Goal: Information Seeking & Learning: Learn about a topic

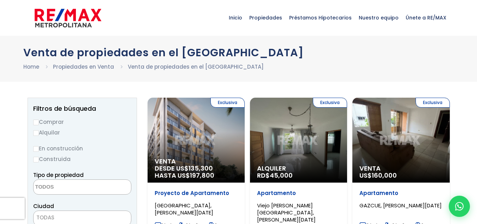
select select
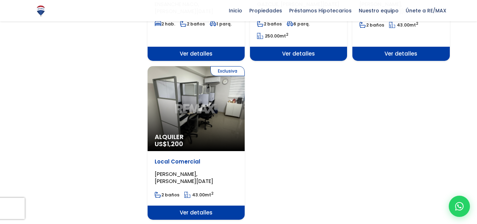
scroll to position [914, 0]
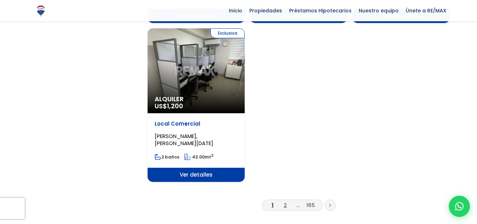
click at [285, 201] on link "2" at bounding box center [285, 204] width 3 height 7
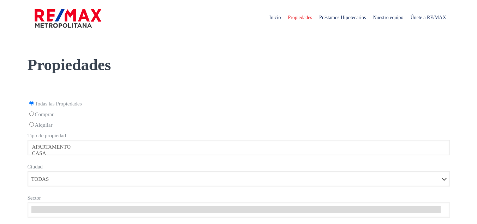
select select
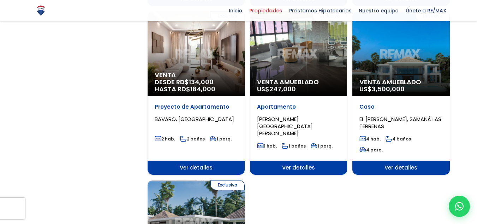
scroll to position [771, 0]
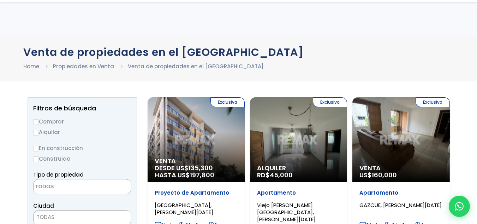
select select
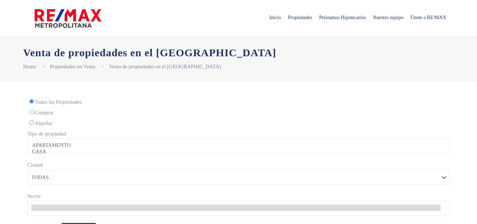
select select
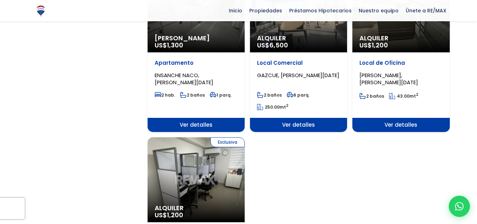
scroll to position [815, 0]
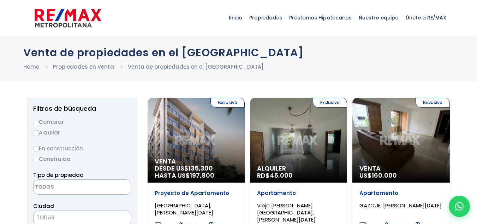
select select
